Goal: Ask a question

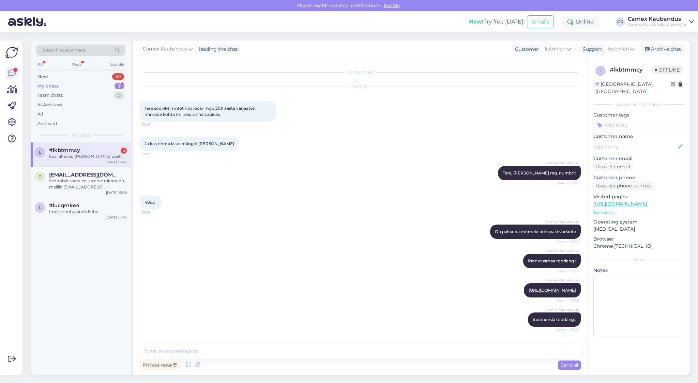
scroll to position [1177, 0]
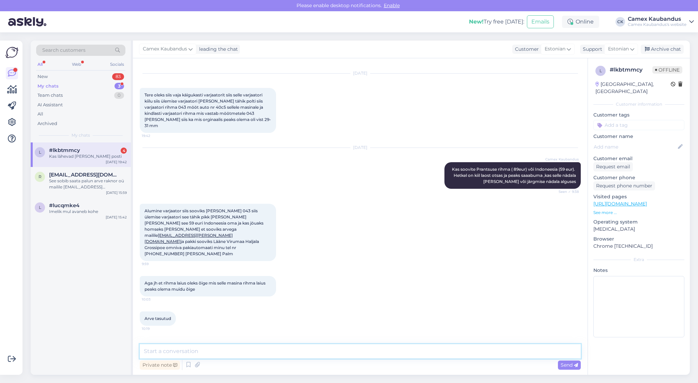
click at [199, 353] on textarea at bounding box center [360, 351] width 441 height 14
type textarea "Jah"
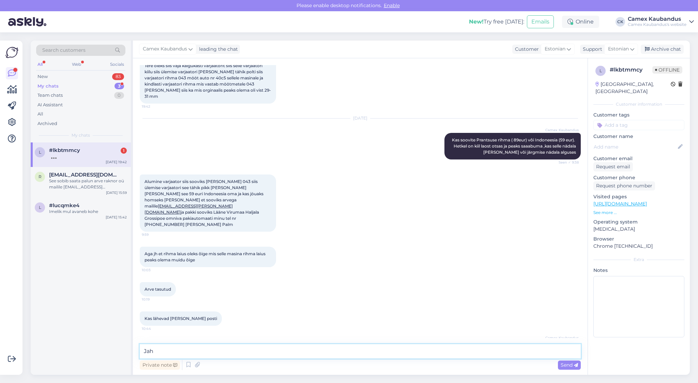
scroll to position [1241, 0]
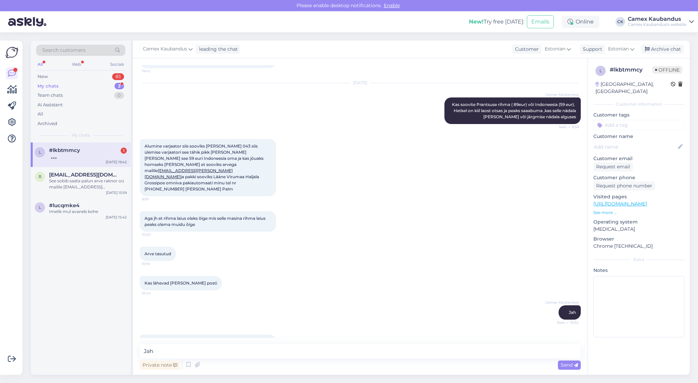
drag, startPoint x: 164, startPoint y: 316, endPoint x: 259, endPoint y: 336, distance: 97.2
click at [259, 336] on div "Ja kas see varjaatori [PERSON_NAME] mis tellisin ikka ülemise varjaatori oma se…" at bounding box center [360, 344] width 441 height 35
drag, startPoint x: 241, startPoint y: 326, endPoint x: 158, endPoint y: 319, distance: 83.9
click at [158, 335] on div "Ja kas see varjaatori [PERSON_NAME] mis tellisin ikka ülemise varjaatori oma se…" at bounding box center [208, 345] width 136 height 20
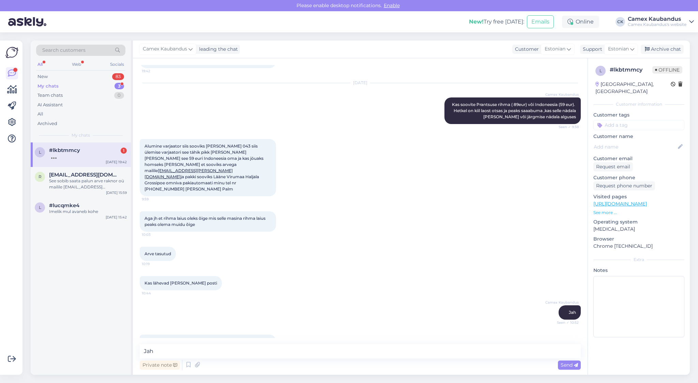
click at [158, 339] on span "Ja kas see varjaatori [PERSON_NAME] mis tellisin ikka ülemise varjaatori oma se…" at bounding box center [208, 344] width 127 height 11
drag, startPoint x: 158, startPoint y: 319, endPoint x: 245, endPoint y: 327, distance: 88.0
click at [245, 335] on div "Ja kas see varjaatori [PERSON_NAME] mis tellisin ikka ülemise varjaatori oma se…" at bounding box center [208, 345] width 136 height 20
click at [213, 350] on textarea "Jah" at bounding box center [360, 351] width 441 height 14
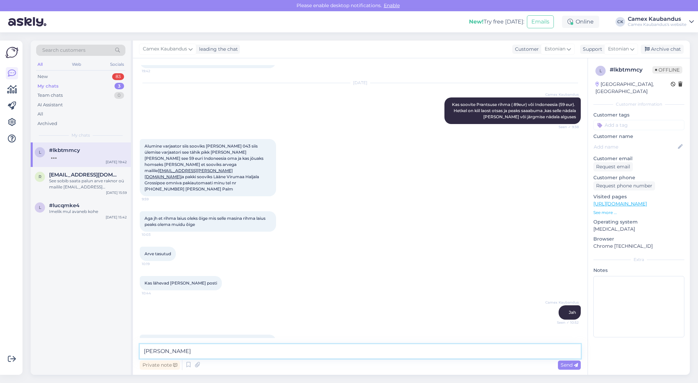
type textarea "Jah"
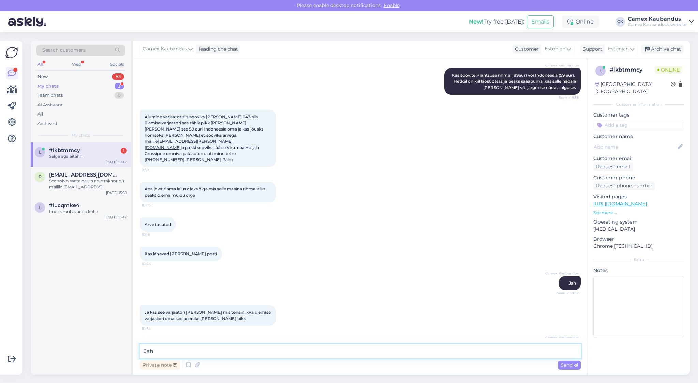
scroll to position [1300, 0]
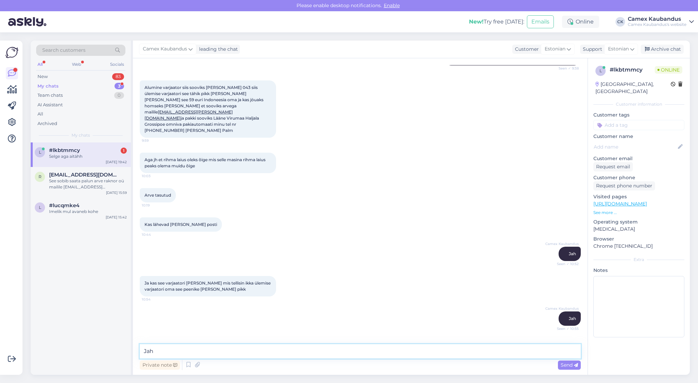
click at [169, 348] on textarea "Jah" at bounding box center [360, 351] width 441 height 14
type textarea "Palun palun"
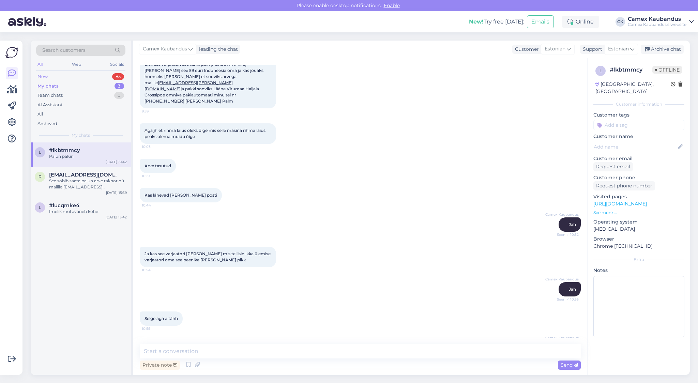
click at [68, 74] on div "New 83" at bounding box center [80, 77] width 89 height 10
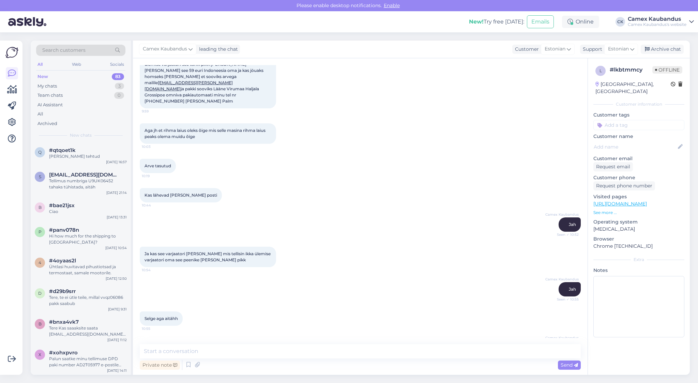
drag, startPoint x: 360, startPoint y: 107, endPoint x: 356, endPoint y: 97, distance: 10.7
click at [361, 116] on div "Aga jh et rihma laius oleks õige mis selle masina rihma laius peaks olema muidu…" at bounding box center [360, 133] width 441 height 35
click at [339, 181] on div "Kas lähevad [PERSON_NAME] posti 10:44" at bounding box center [360, 195] width 441 height 29
click at [292, 275] on div "Camex Kaubandus Jah Seen ✓ 10:55" at bounding box center [360, 289] width 441 height 29
click at [399, 239] on div "Ja kas see varjaatori [PERSON_NAME] mis tellisin ikka ülemise varjaatori oma se…" at bounding box center [360, 256] width 441 height 35
